Goal: Find contact information: Find contact information

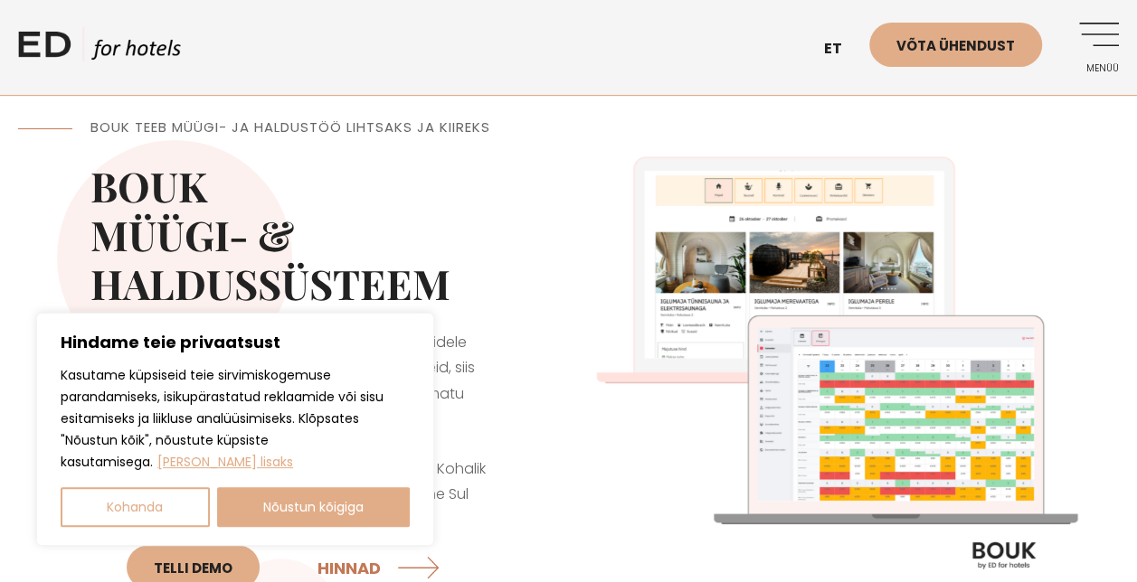
click at [1096, 30] on link "Menüü" at bounding box center [1094, 48] width 50 height 50
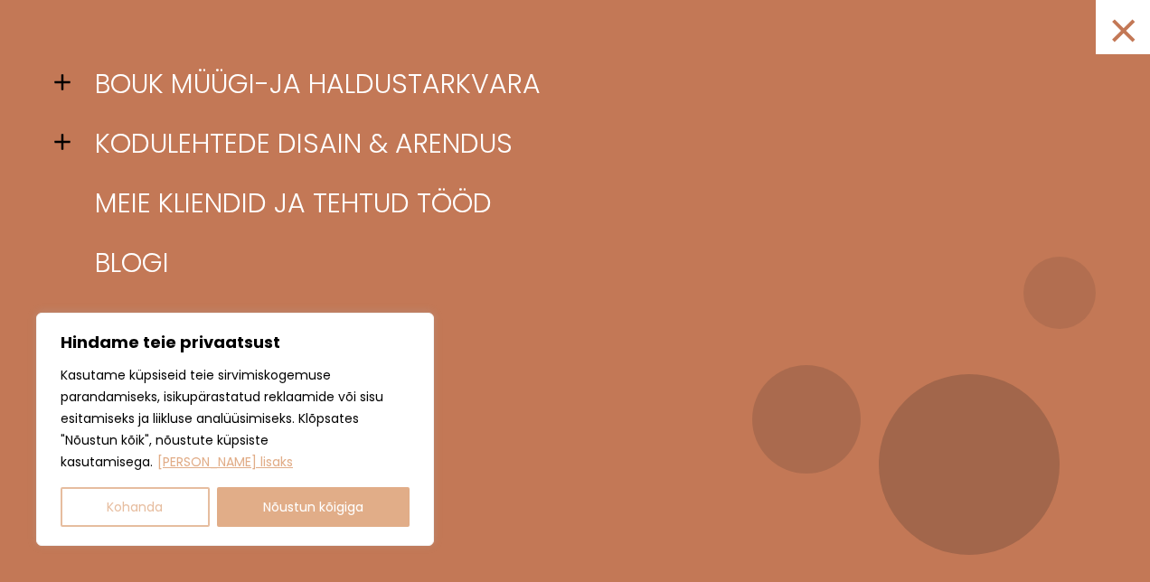
click at [165, 511] on button "Kohanda" at bounding box center [135, 507] width 149 height 40
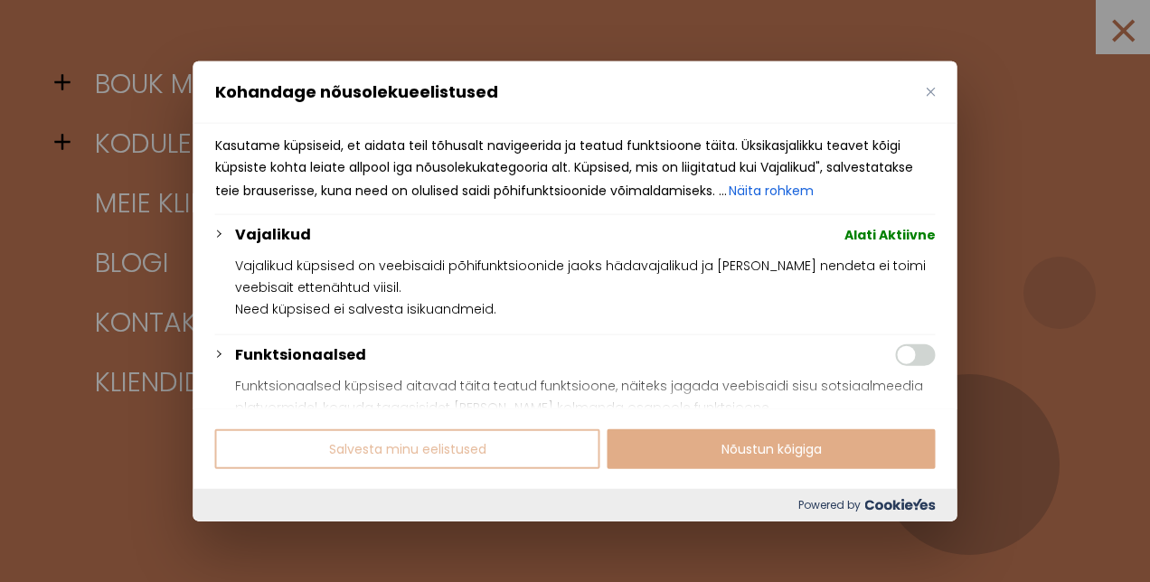
click at [376, 448] on button "Salvesta minu eelistused" at bounding box center [407, 449] width 385 height 40
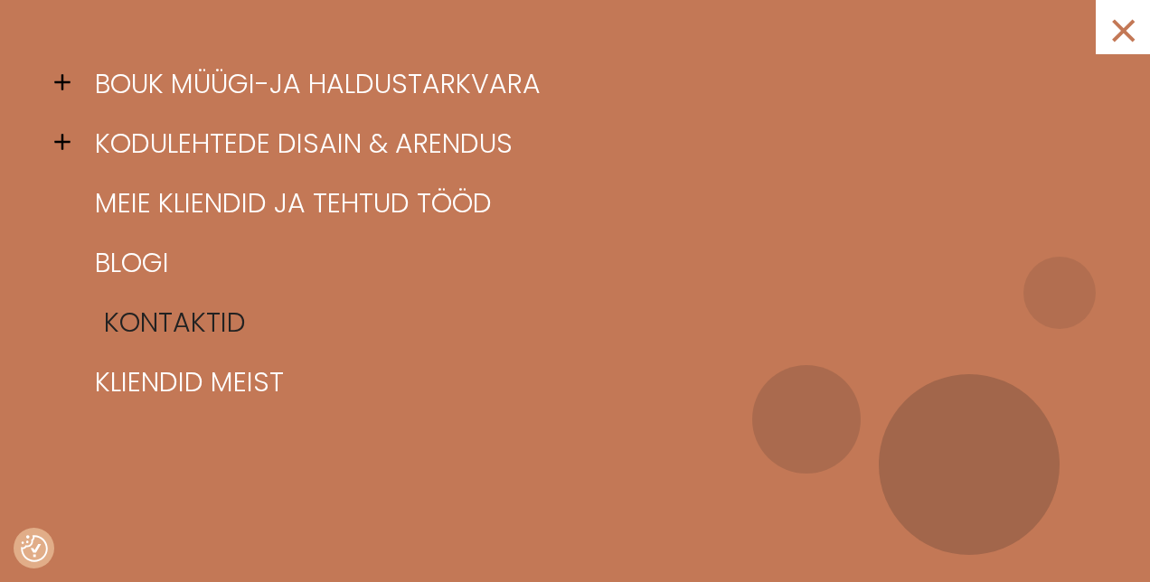
click at [204, 316] on link "Kontaktid" at bounding box center [597, 323] width 1015 height 60
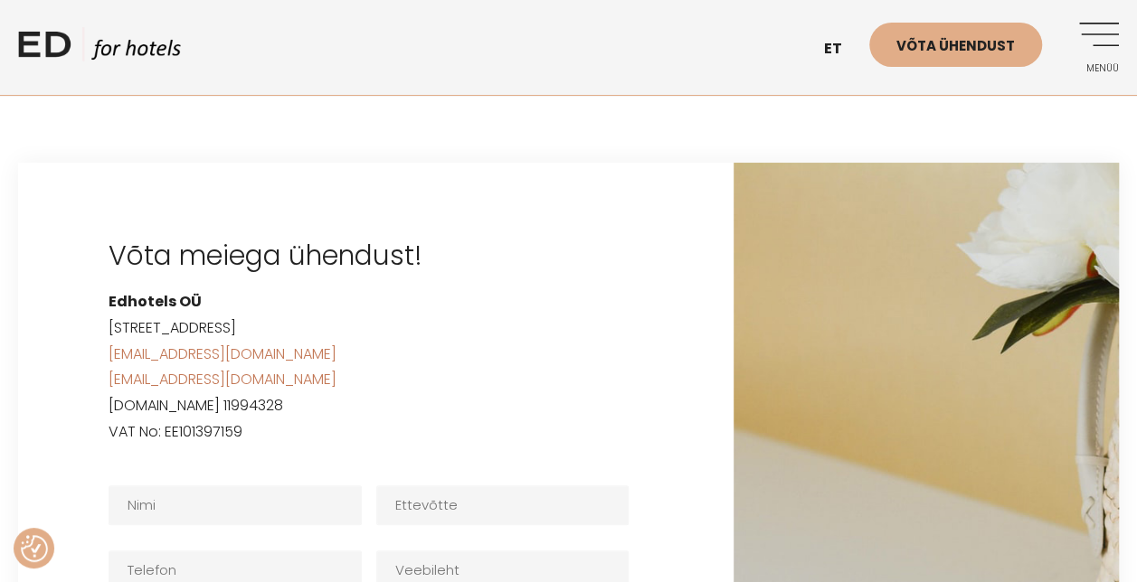
scroll to position [3436, 0]
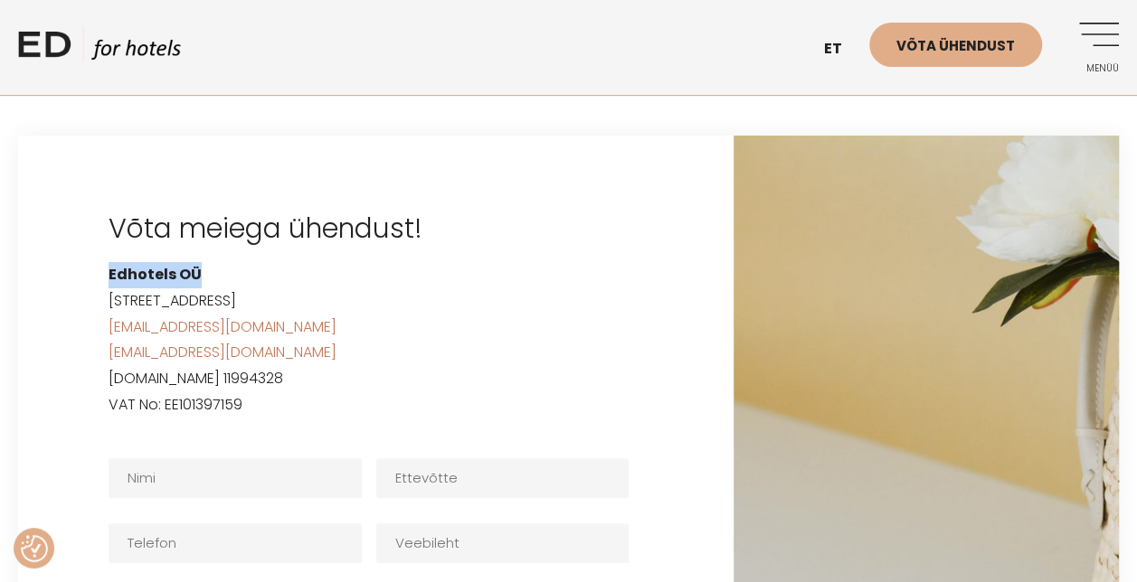
drag, startPoint x: 211, startPoint y: 215, endPoint x: 110, endPoint y: 219, distance: 100.4
click at [110, 262] on p "Edhotels OÜ Kloostri tee 6, Tallinn, Estonia 11911 sales@edhotels.com support@e…" at bounding box center [376, 340] width 534 height 156
copy strong "Edhotels OÜ"
drag, startPoint x: 354, startPoint y: 241, endPoint x: 110, endPoint y: 248, distance: 244.3
click at [110, 262] on p "Edhotels OÜ Kloostri tee 6, Tallinn, Estonia 11911 sales@edhotels.com support@e…" at bounding box center [376, 340] width 534 height 156
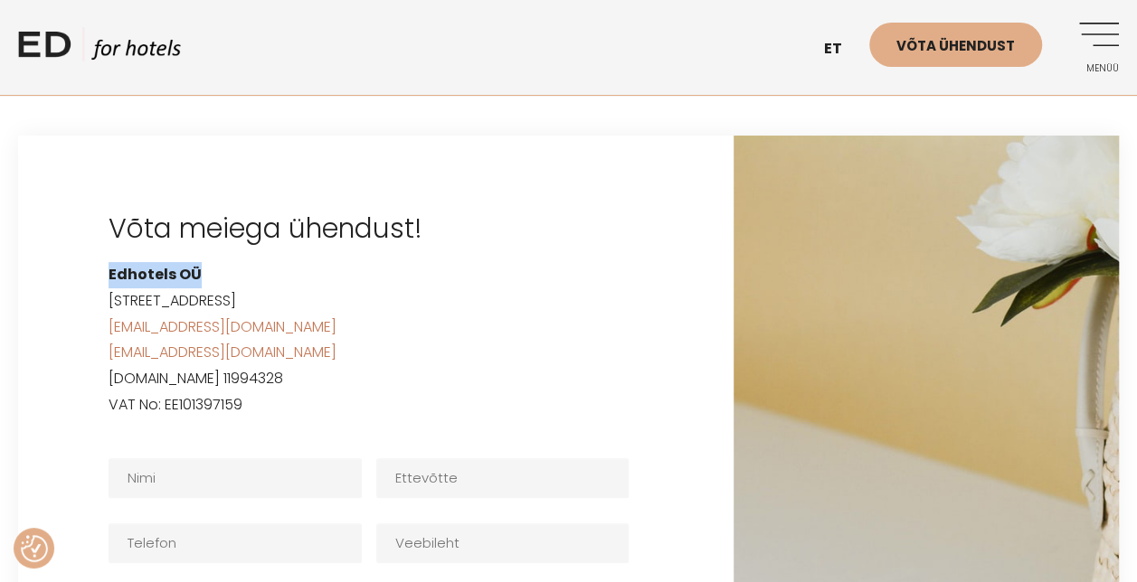
copy p "Kloostri tee 6, Tallinn, Estonia 11911"
click at [56, 40] on link "ED HOTELS" at bounding box center [99, 49] width 163 height 45
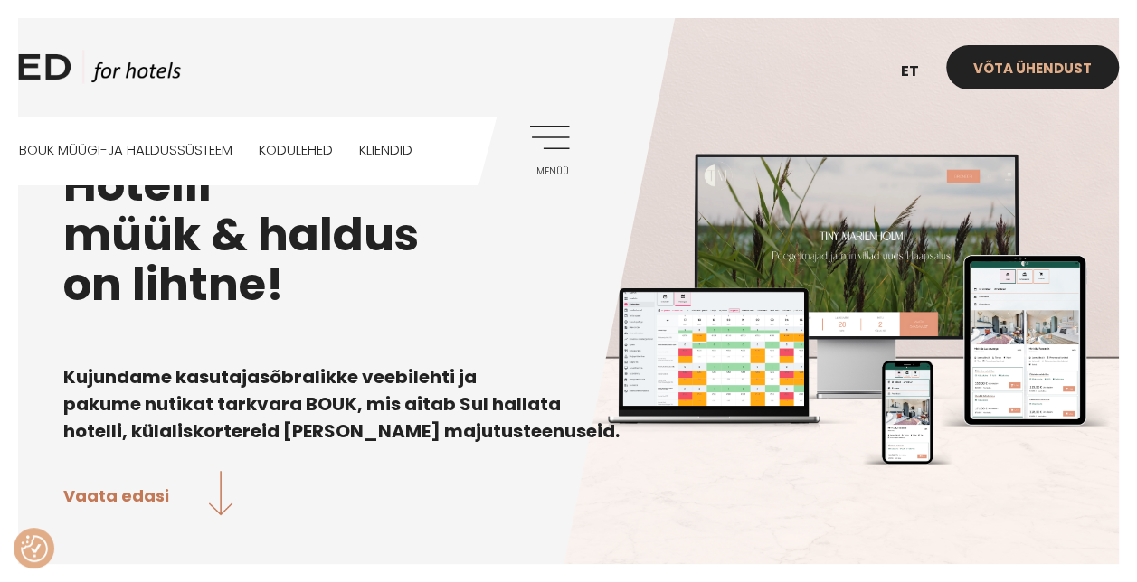
click at [1001, 63] on link "Võta ühendust" at bounding box center [1032, 67] width 173 height 44
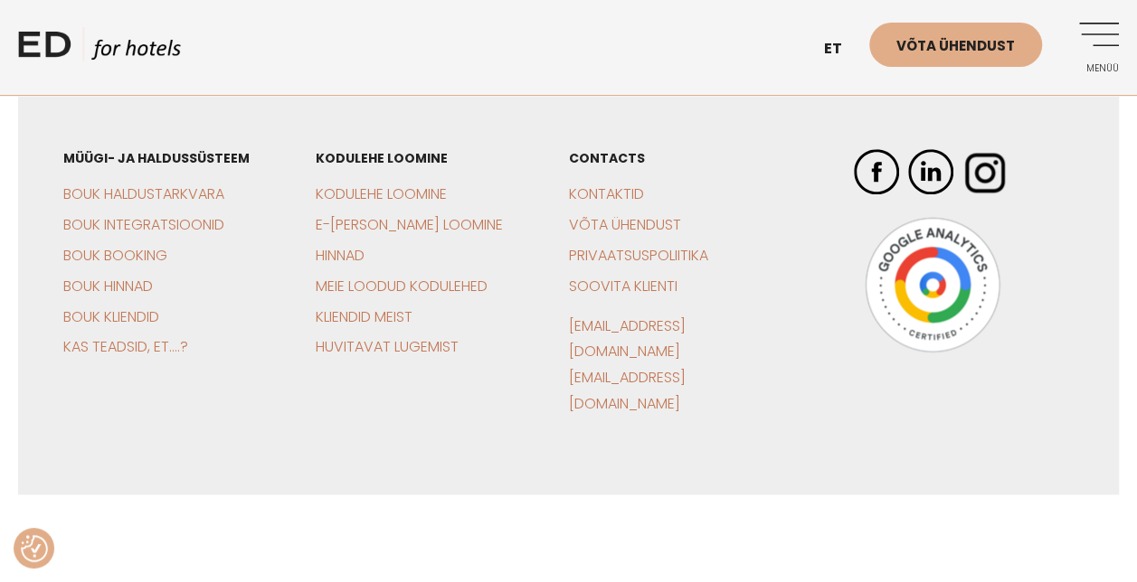
scroll to position [942, 0]
click at [627, 193] on link "Kontaktid" at bounding box center [606, 192] width 75 height 21
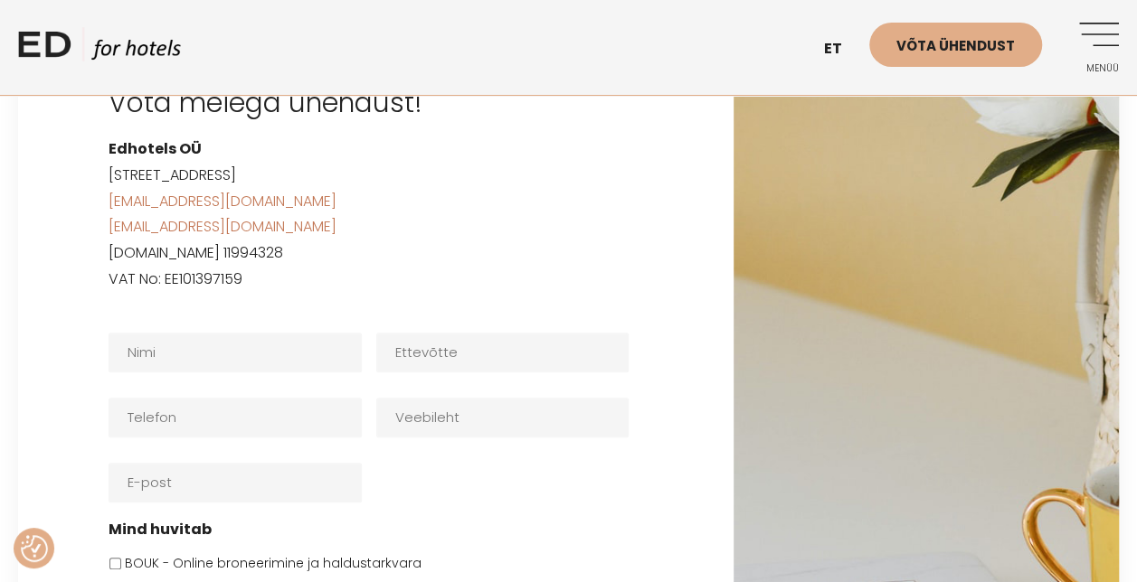
scroll to position [3459, 0]
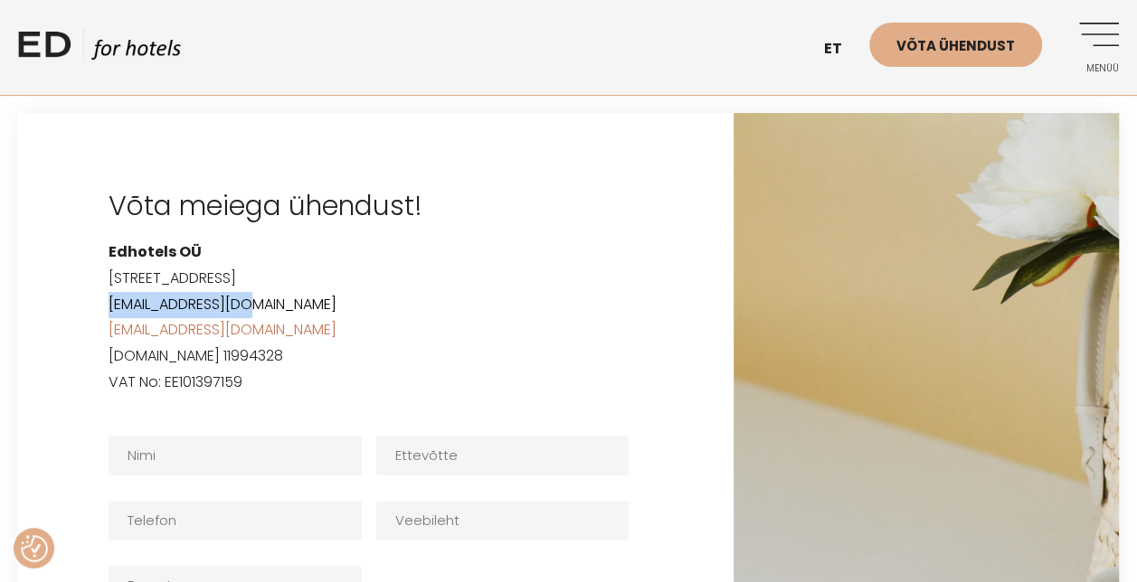
drag, startPoint x: 277, startPoint y: 242, endPoint x: 110, endPoint y: 241, distance: 166.4
click at [110, 241] on p "Edhotels [GEOGRAPHIC_DATA][STREET_ADDRESS] [EMAIL_ADDRESS][DOMAIN_NAME] [EMAIL_…" at bounding box center [376, 318] width 534 height 156
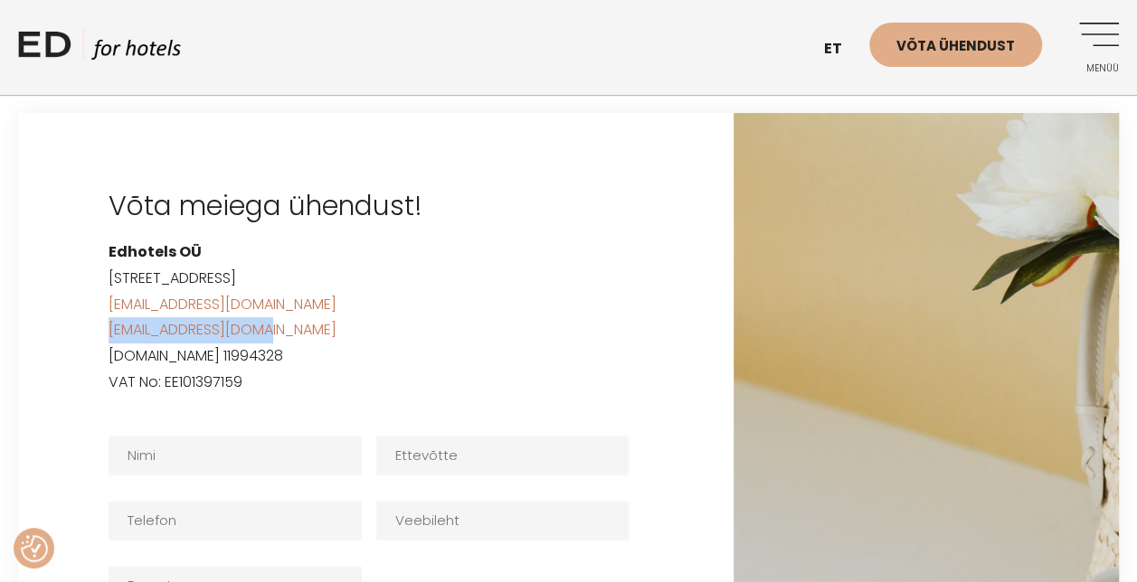
drag, startPoint x: 110, startPoint y: 241, endPoint x: 108, endPoint y: 267, distance: 26.4
drag, startPoint x: 108, startPoint y: 267, endPoint x: 127, endPoint y: 270, distance: 19.3
copy link "[EMAIL_ADDRESS][DOMAIN_NAME]"
